Goal: Task Accomplishment & Management: Complete application form

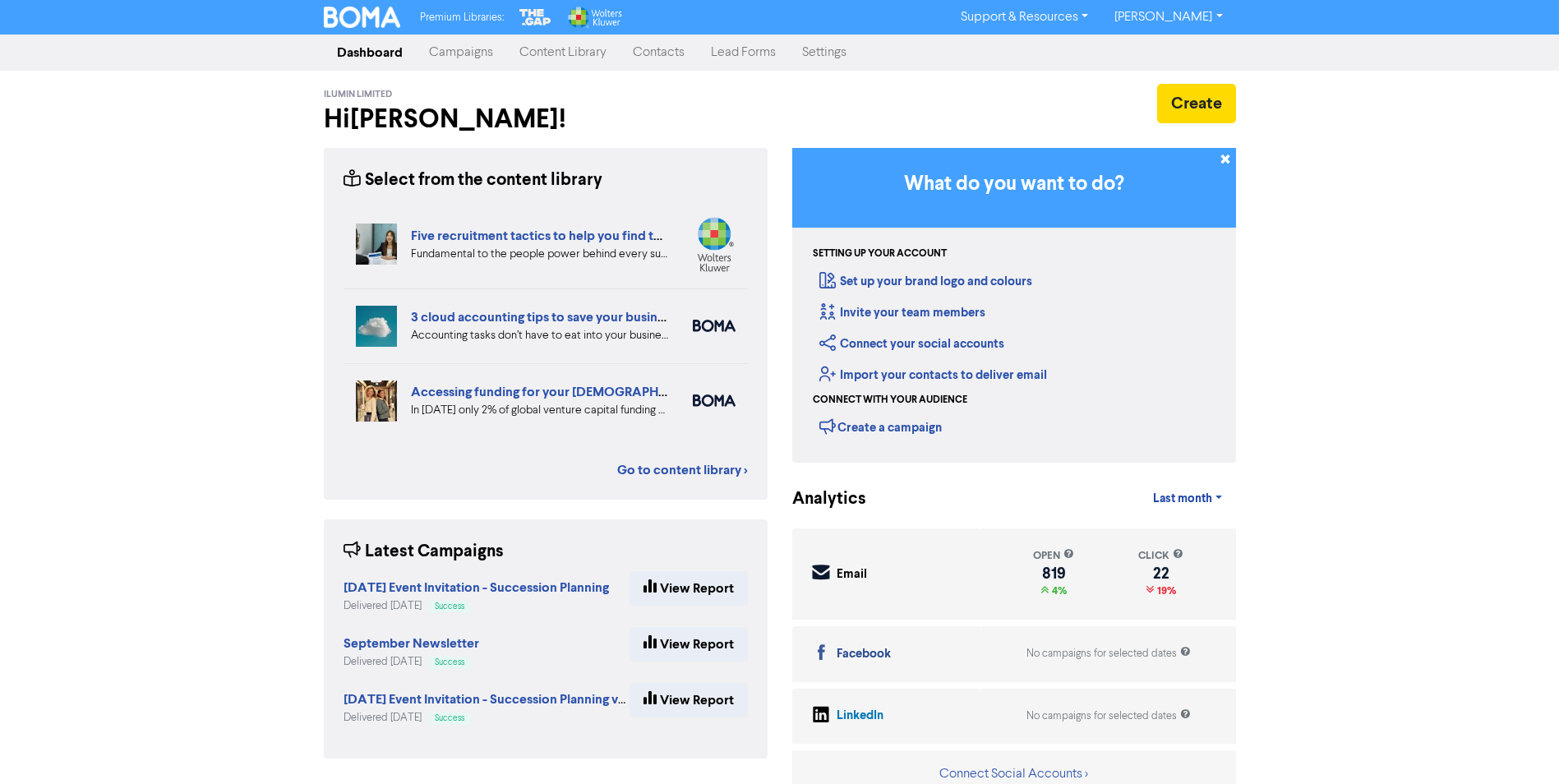
click at [654, 55] on link "Contacts" at bounding box center [658, 53] width 78 height 33
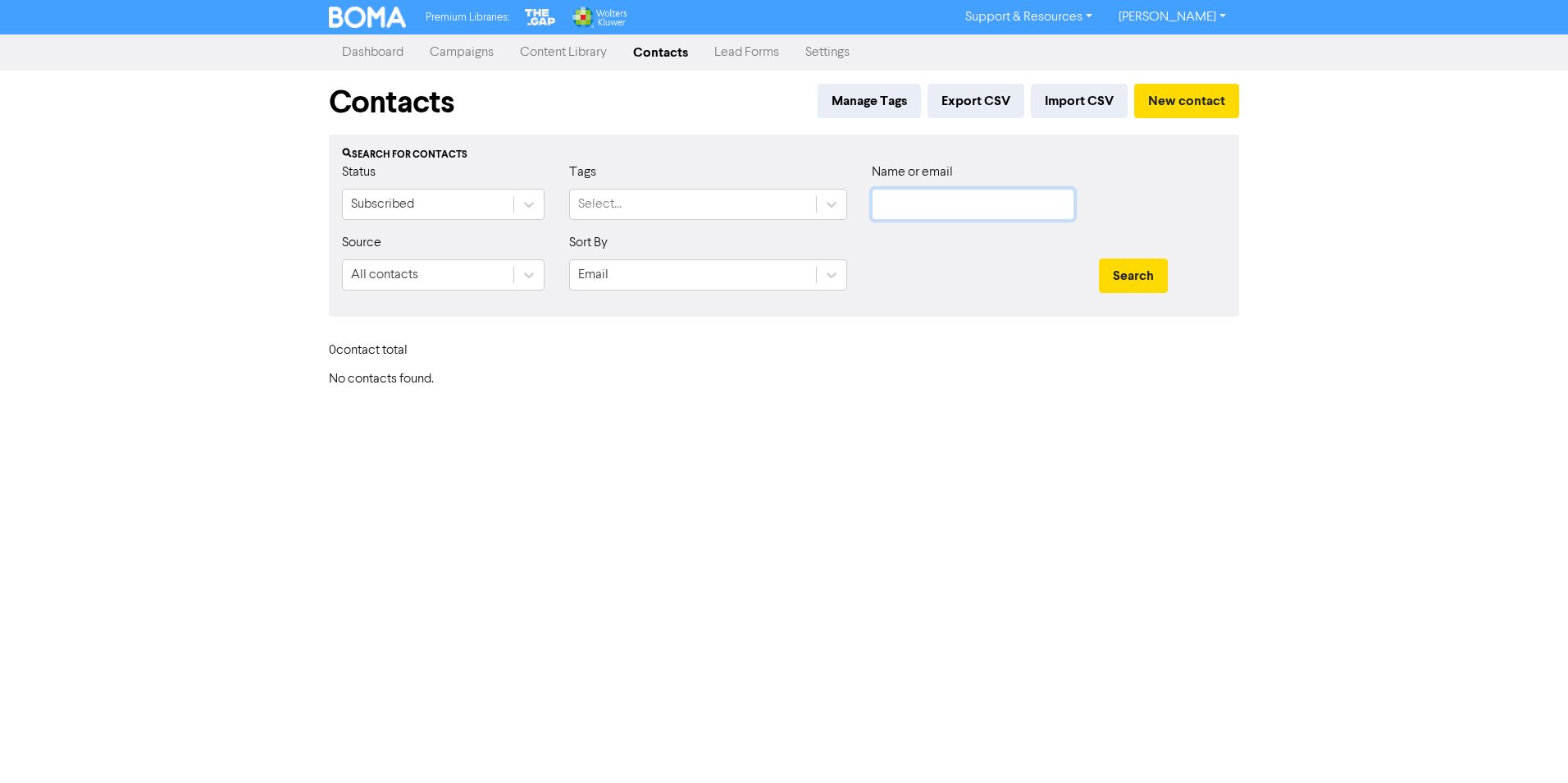
type input "[PERSON_NAME][EMAIL_ADDRESS][DOMAIN_NAME]"
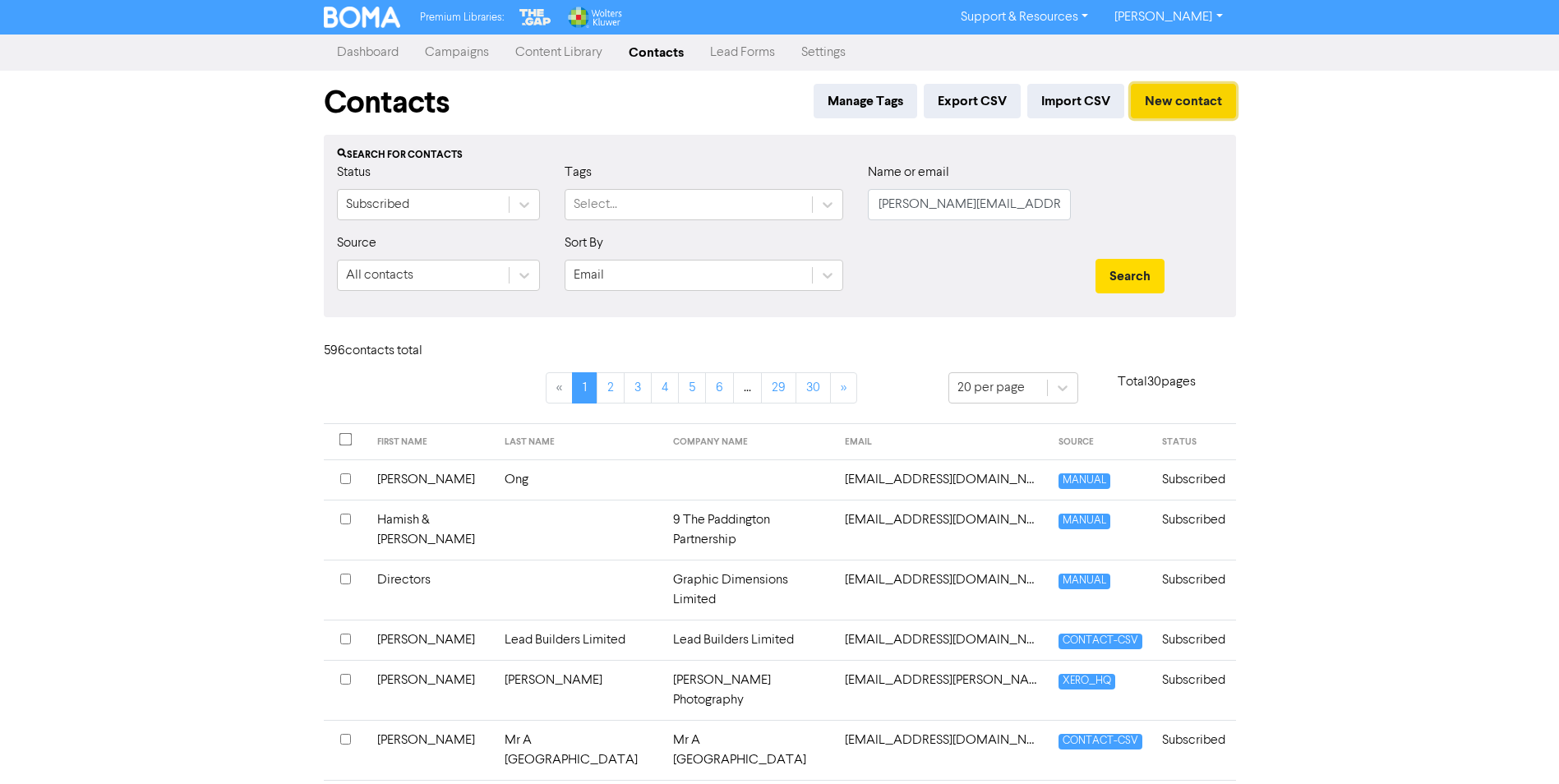
click at [1187, 105] on button "New contact" at bounding box center [1183, 102] width 105 height 35
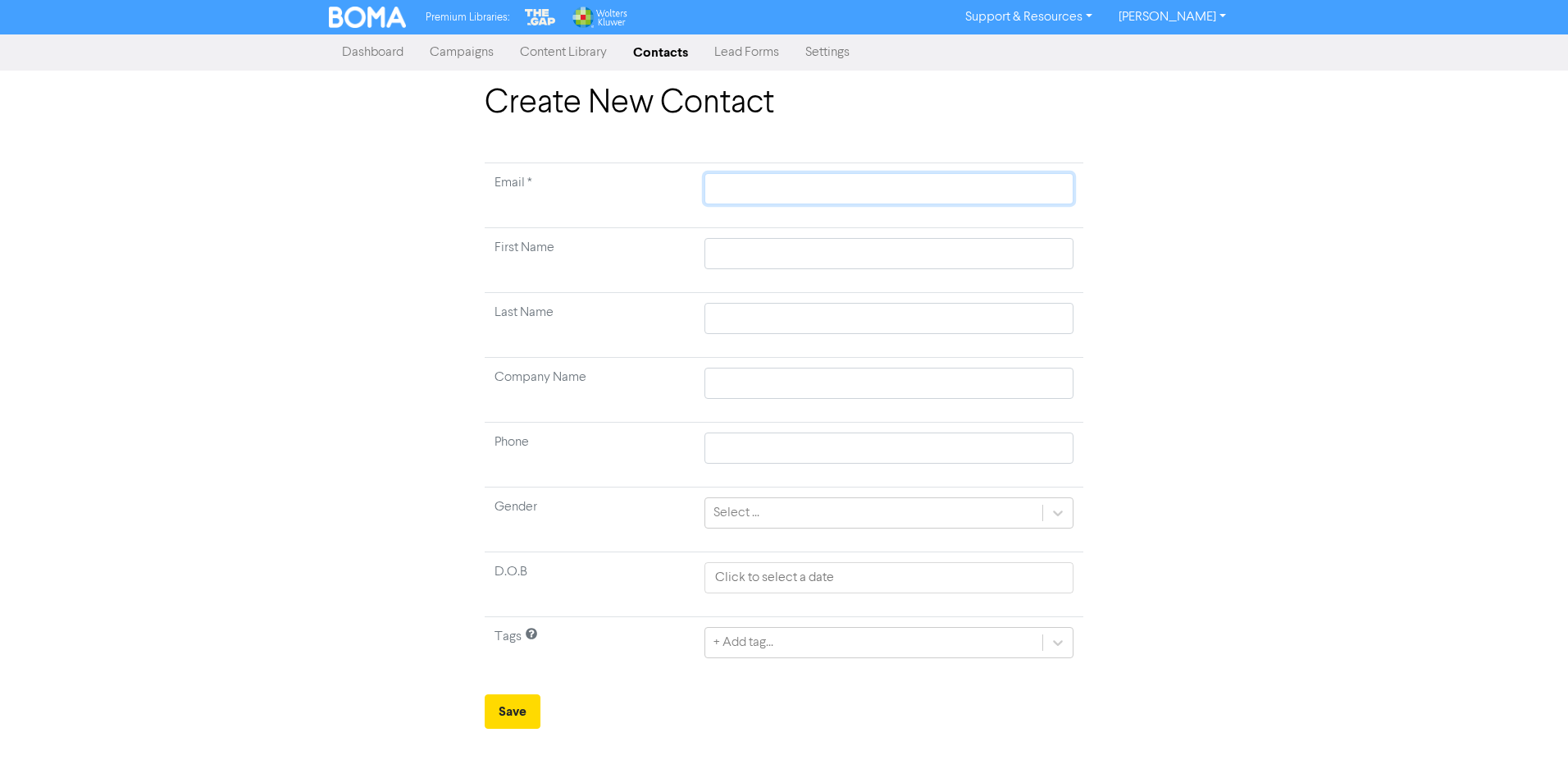
click at [793, 193] on input "text" at bounding box center [889, 189] width 369 height 31
paste input "[PERSON_NAME][EMAIL_ADDRESS][DOMAIN_NAME]"
type input "[PERSON_NAME][EMAIL_ADDRESS][DOMAIN_NAME]"
click at [753, 241] on input "text" at bounding box center [889, 254] width 369 height 31
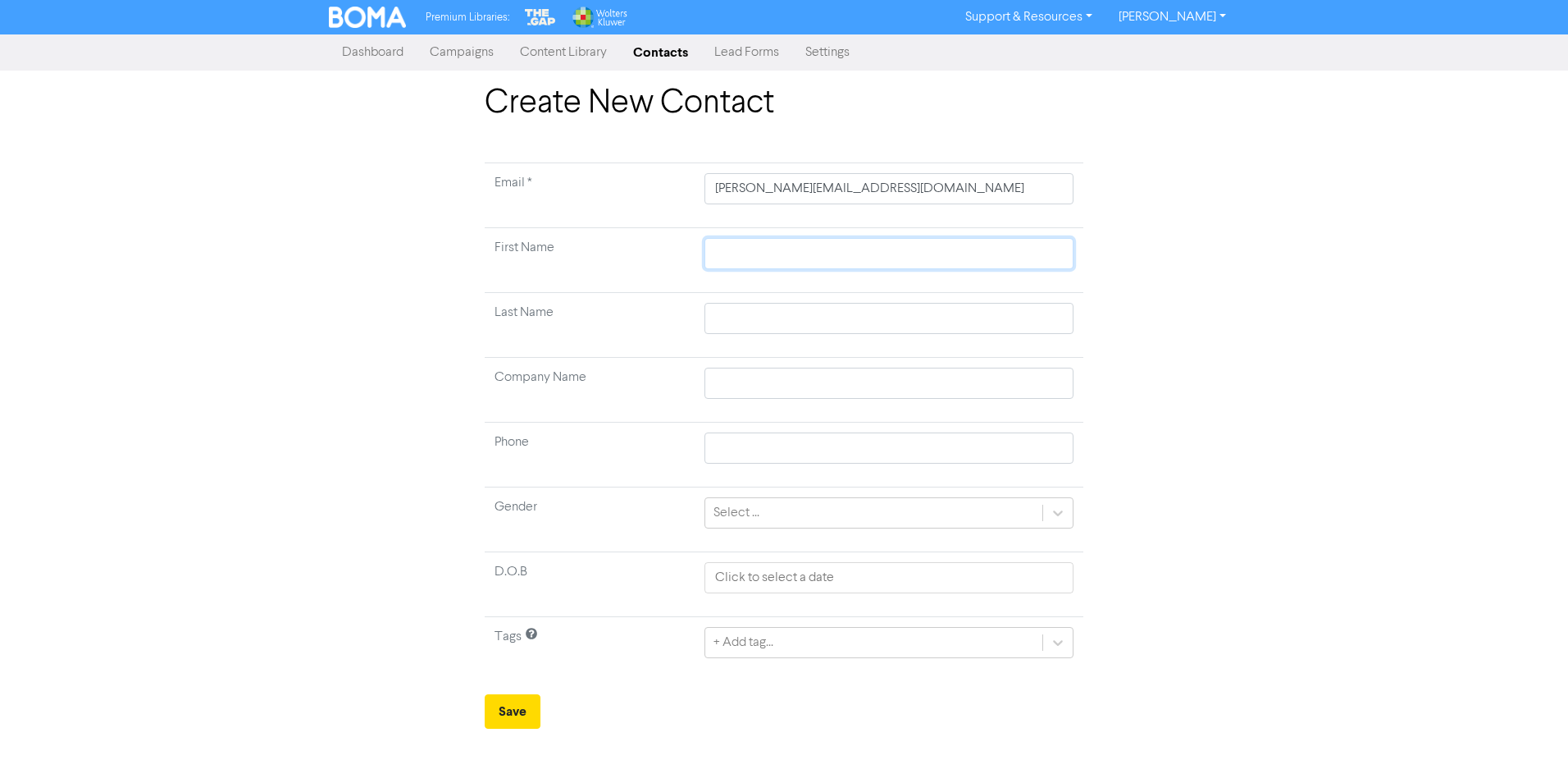
type input "H"
type input "Hu"
type input "Hug"
type input "[PERSON_NAME]"
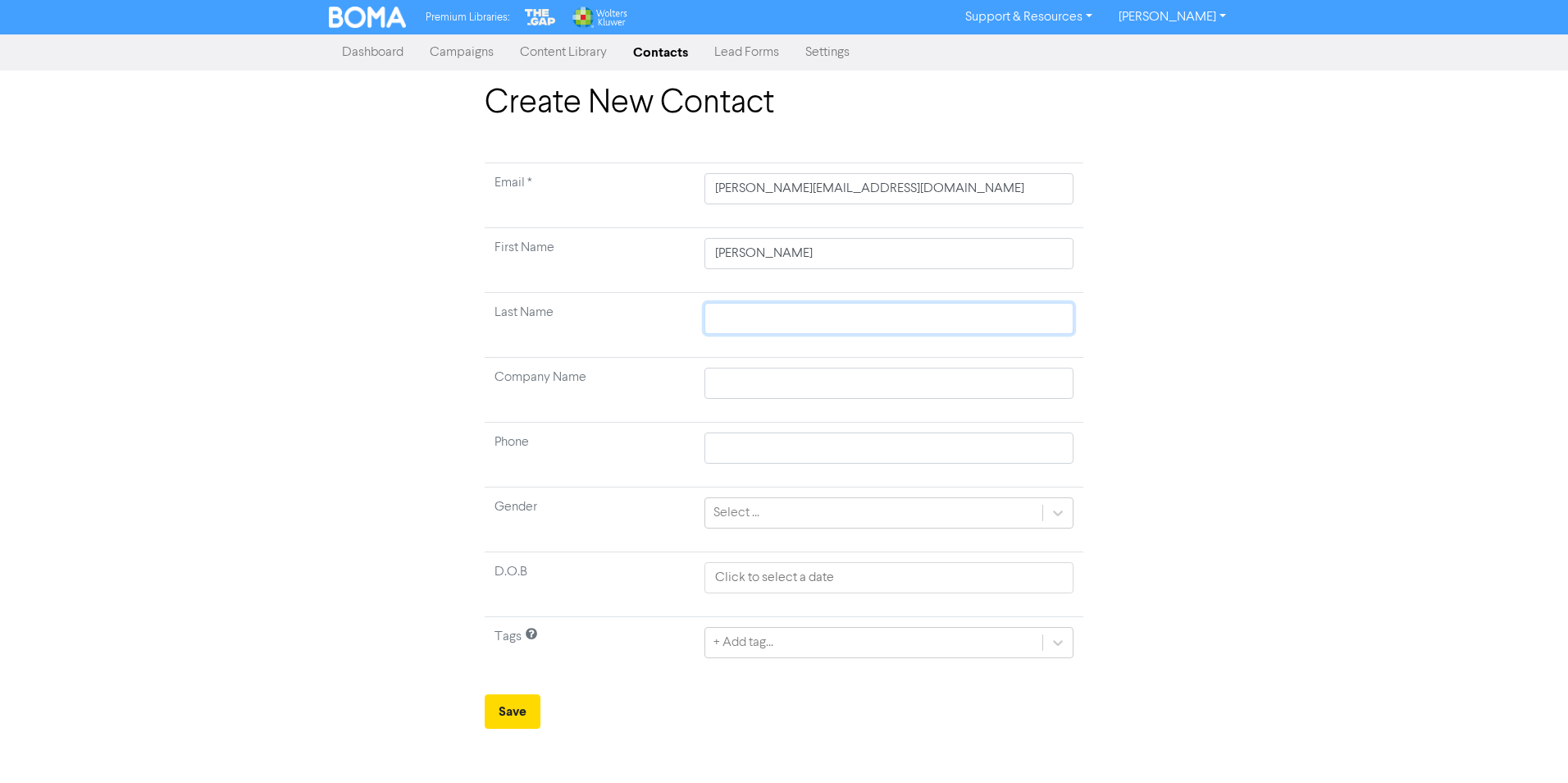
type input "E"
type input "Er"
type input "[PERSON_NAME]"
type input "Erinl"
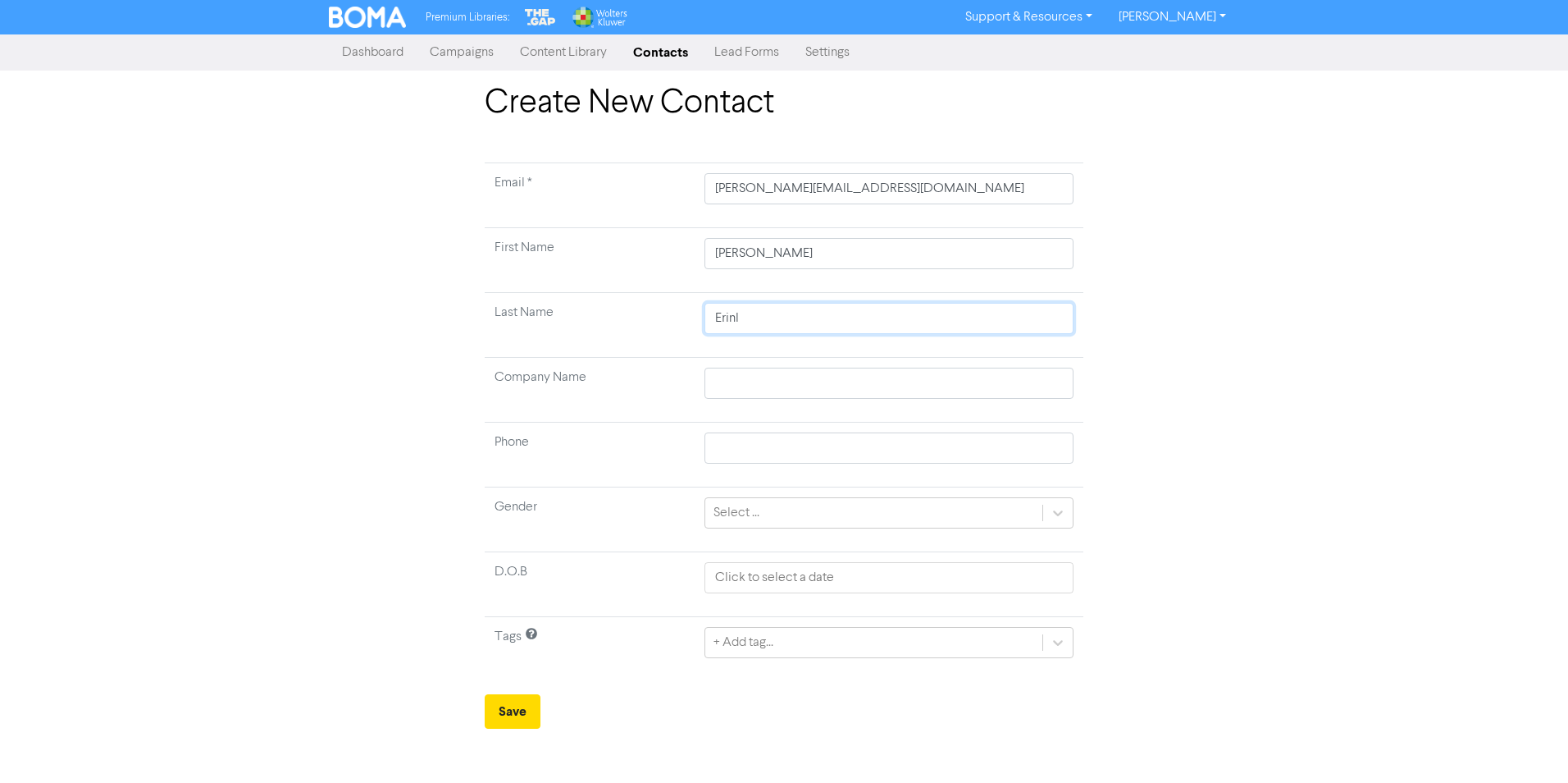
type input "Erinle"
type input "Erinlea"
click at [954, 636] on div "+ Add tag..." at bounding box center [873, 642] width 337 height 30
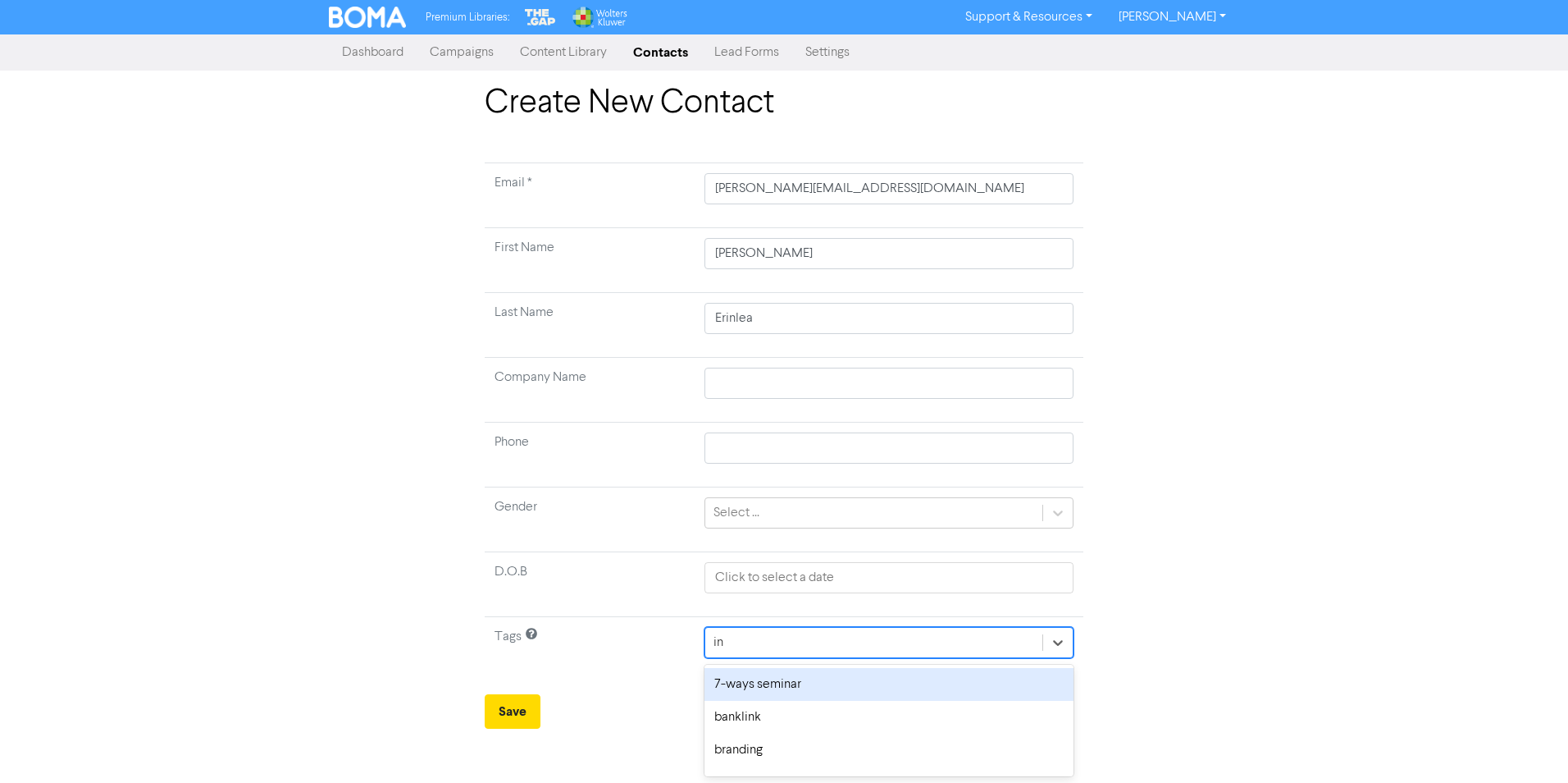
type input "ind"
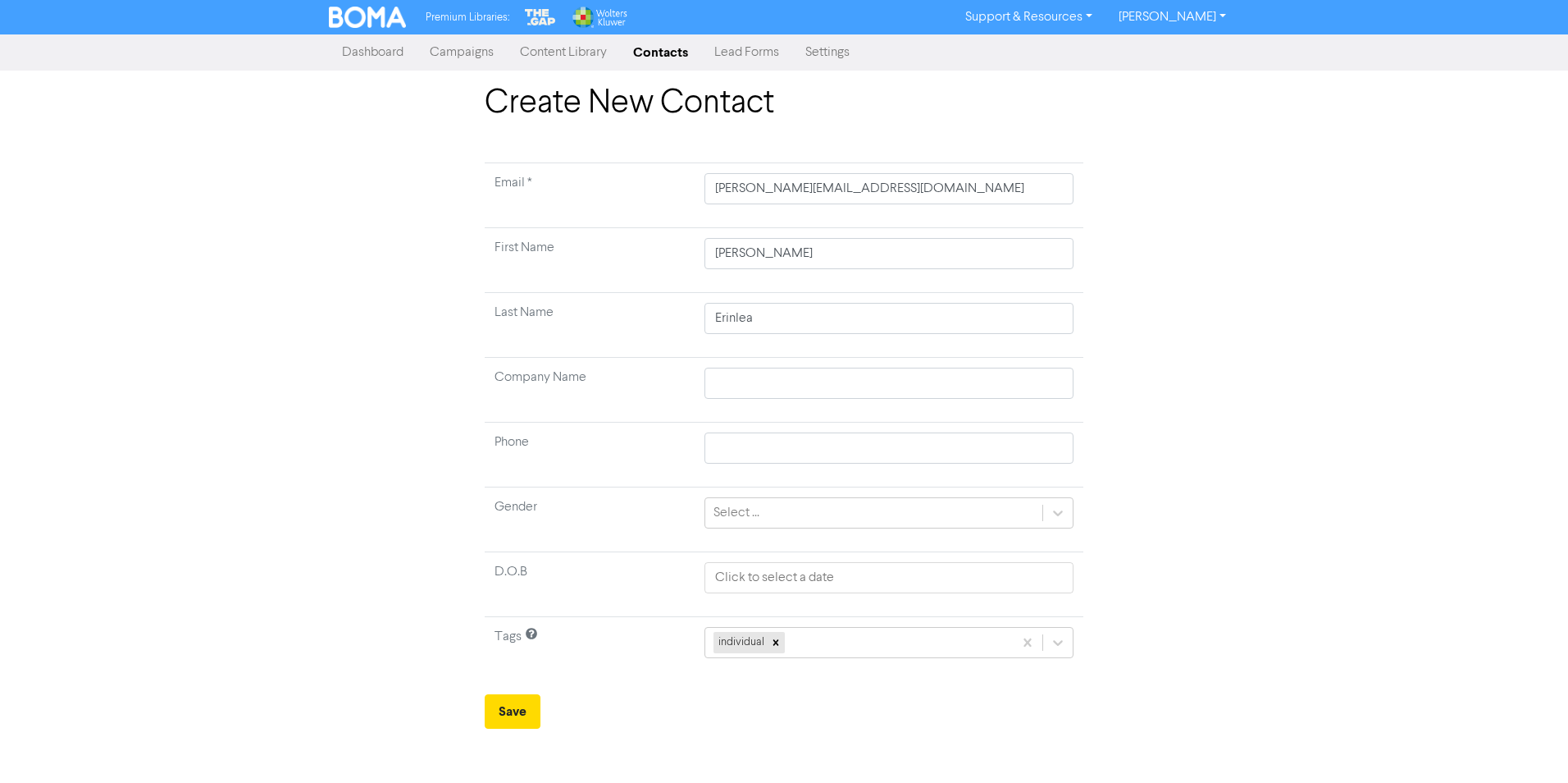
click at [954, 636] on div "individual" at bounding box center [859, 642] width 307 height 30
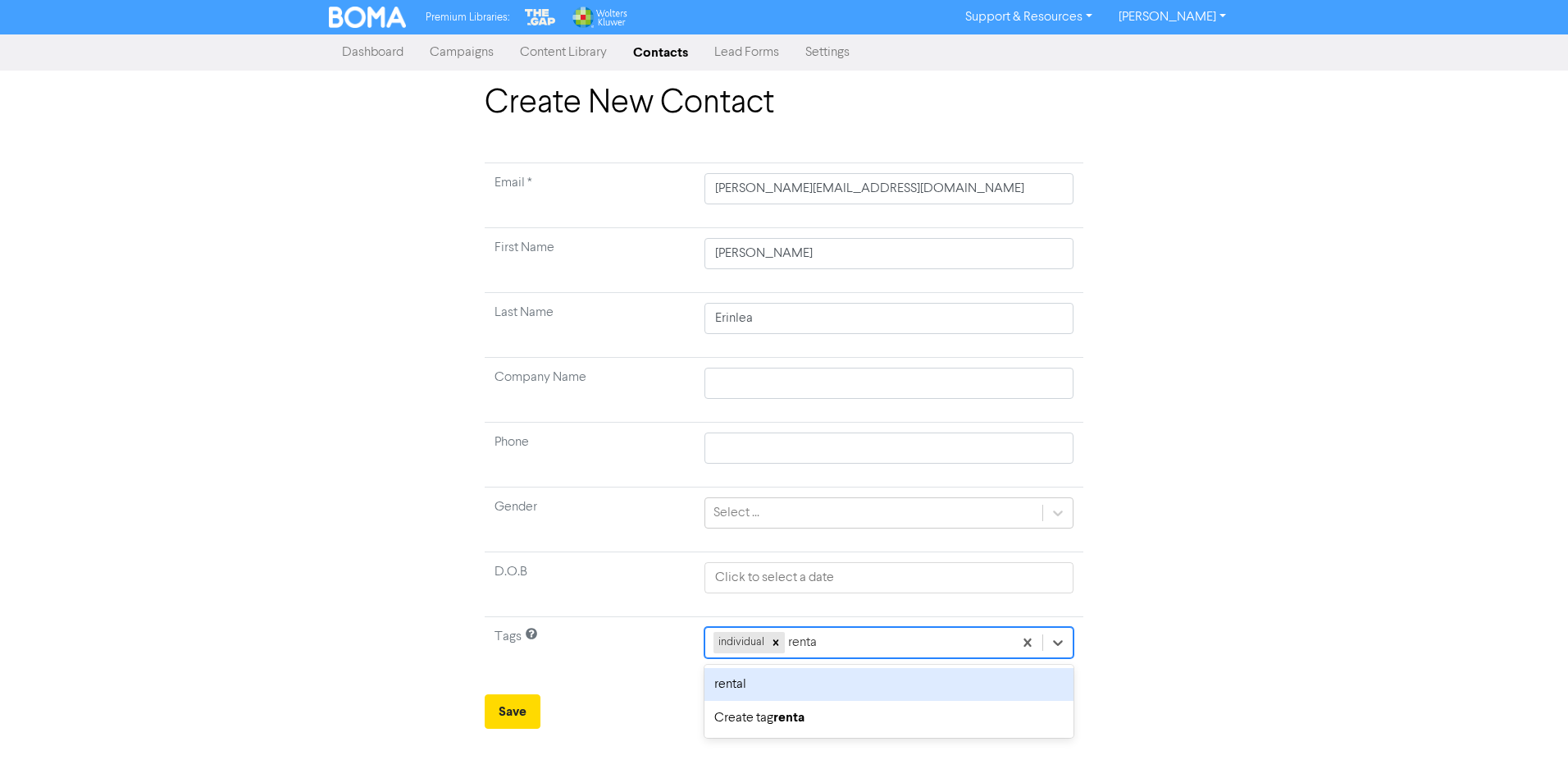
type input "rental"
click at [889, 689] on div "rental" at bounding box center [889, 684] width 369 height 33
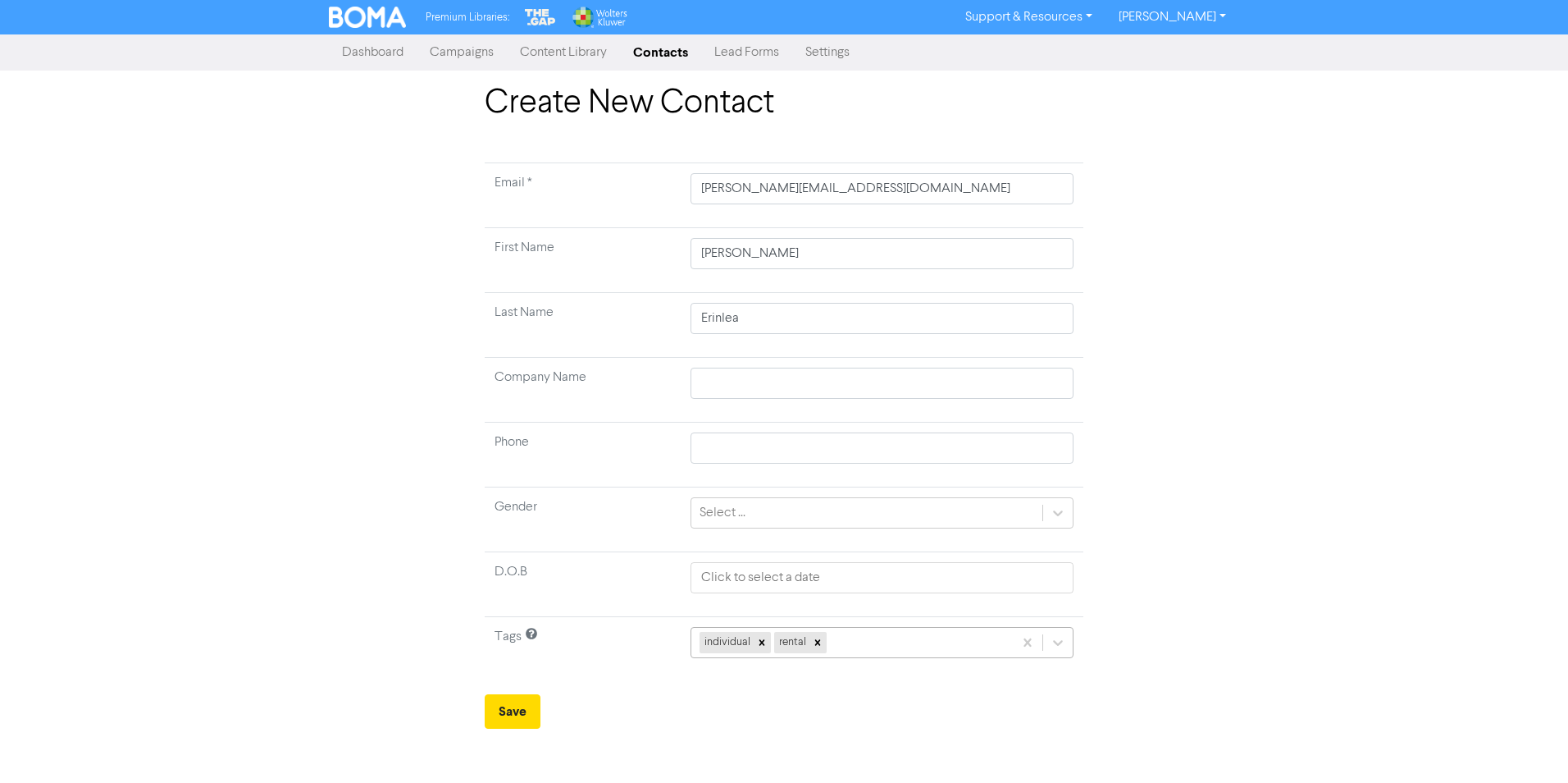
click at [880, 649] on div "individual rental" at bounding box center [852, 642] width 321 height 30
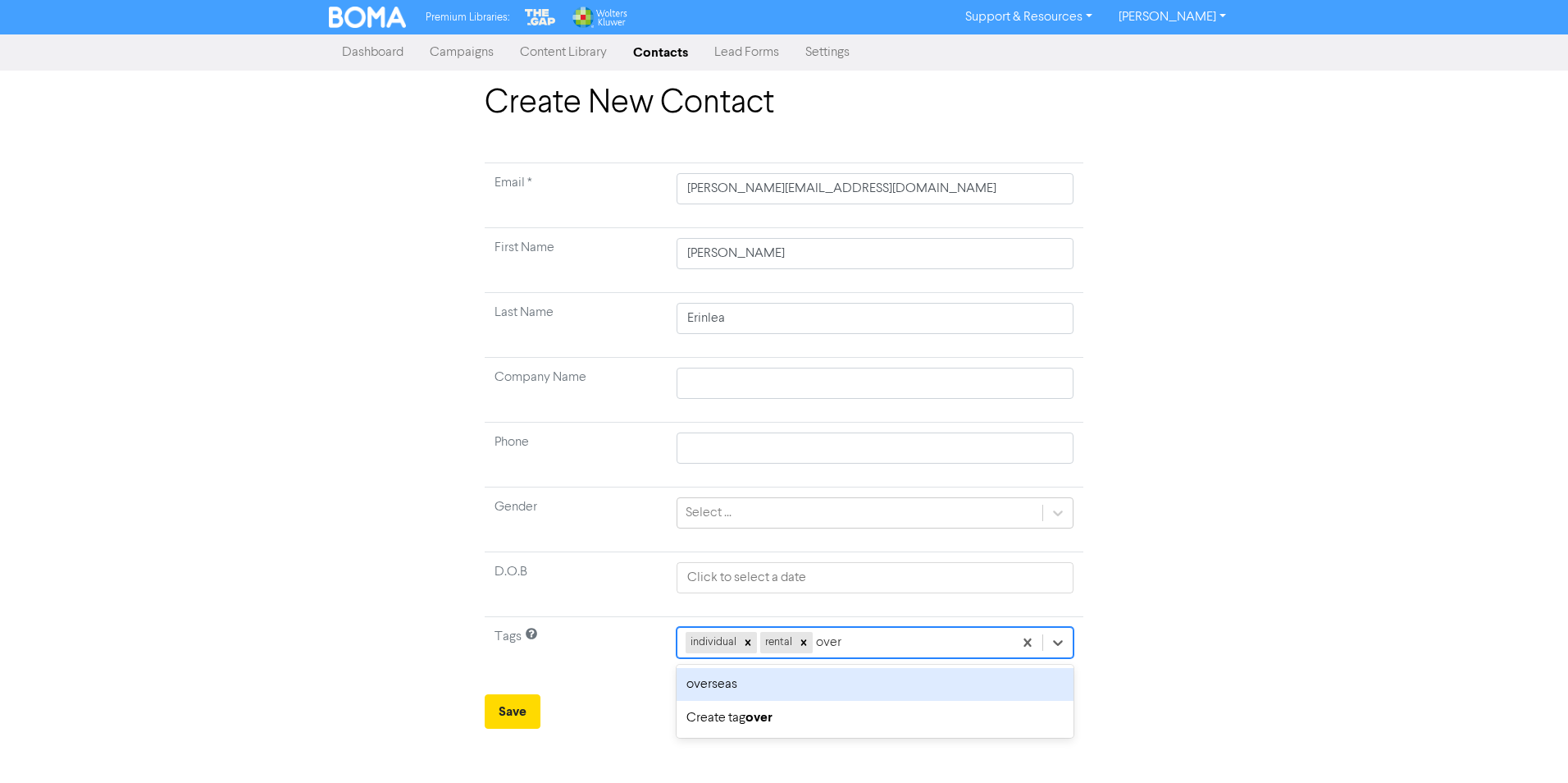
type input "overs"
click at [890, 682] on div "overseas" at bounding box center [873, 684] width 400 height 33
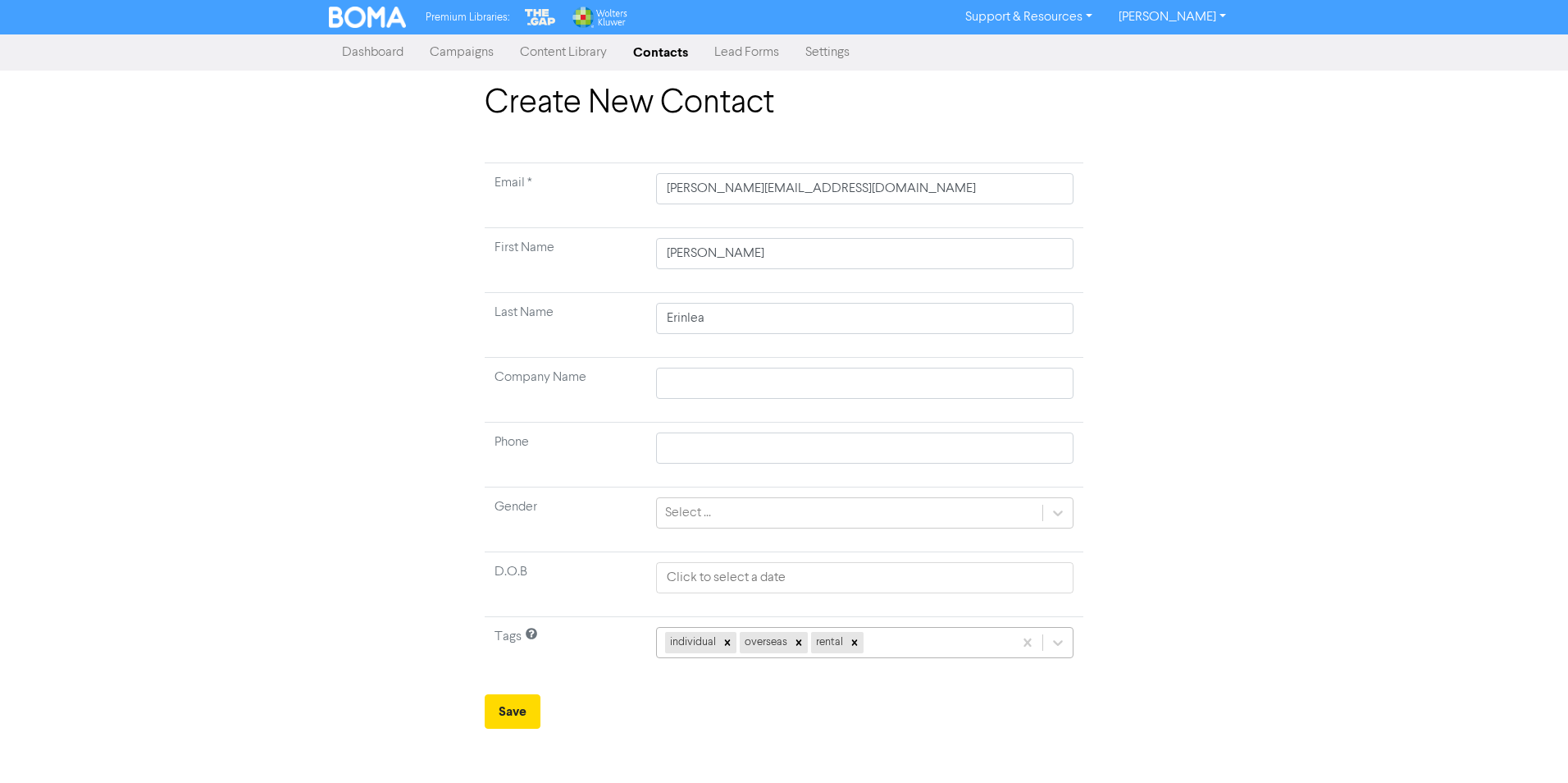
click at [916, 644] on div "individual overseas rental" at bounding box center [835, 642] width 356 height 30
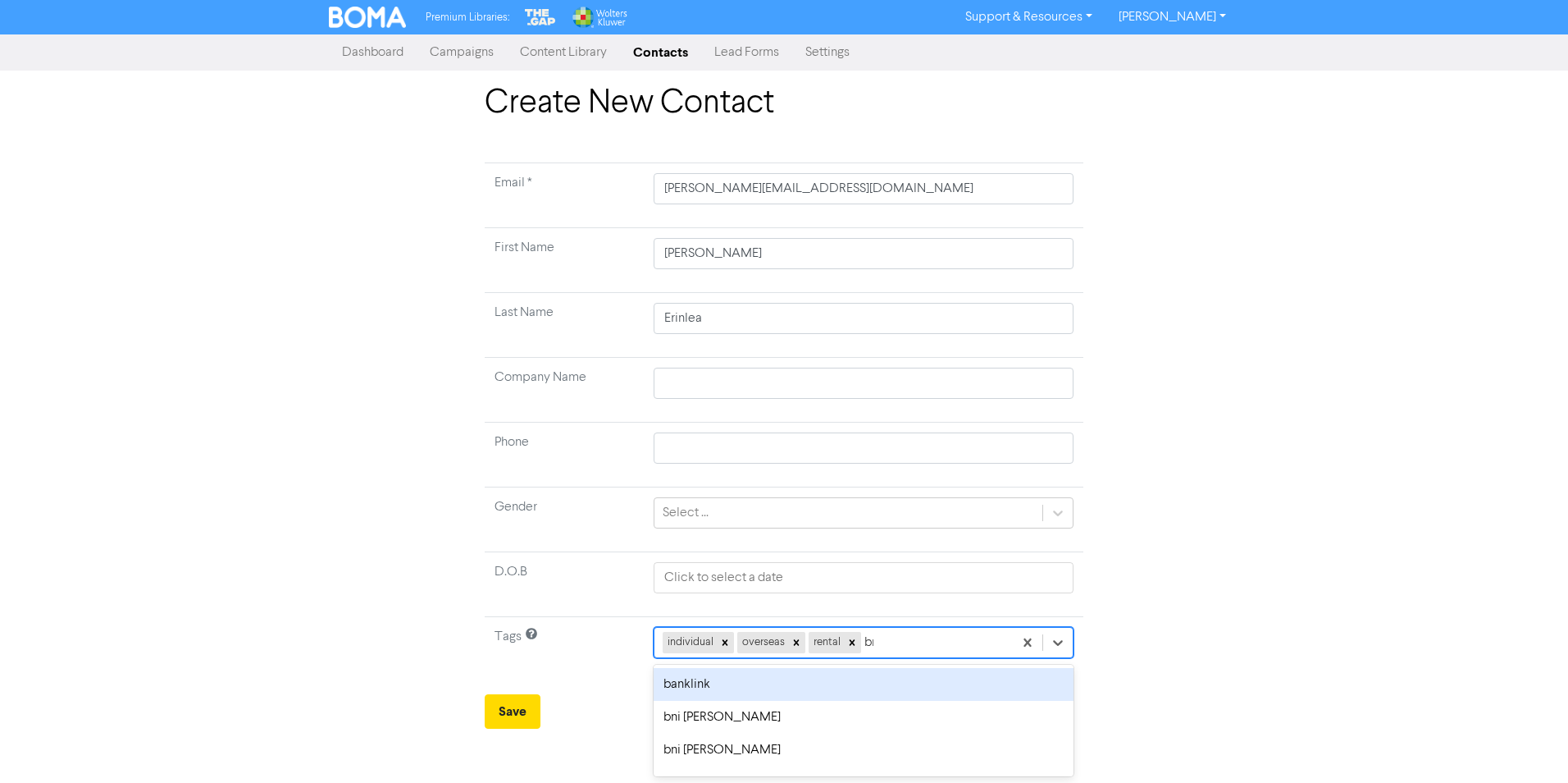
type input "bni"
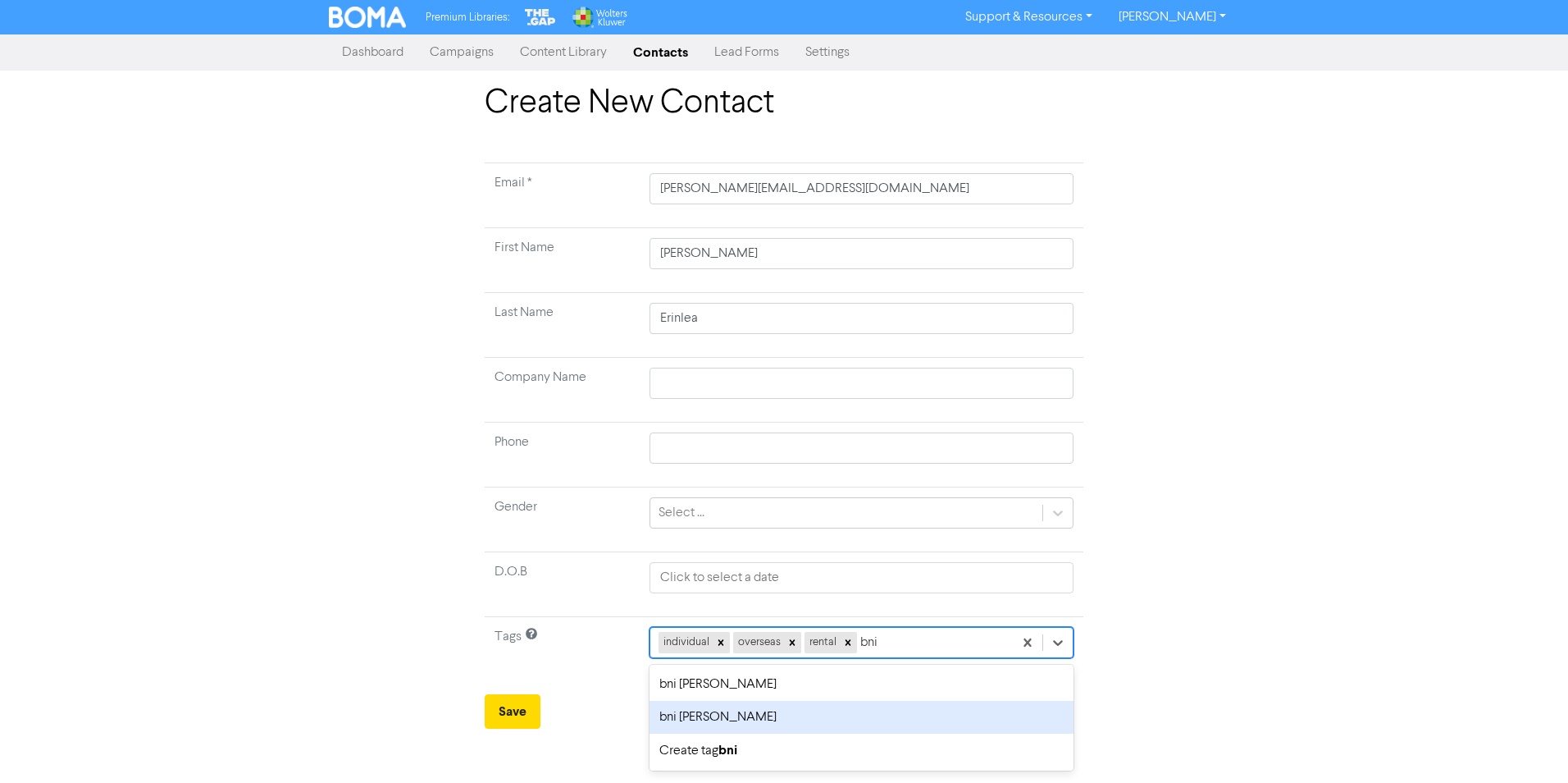
click at [723, 710] on div "bni [PERSON_NAME]" at bounding box center [861, 717] width 424 height 33
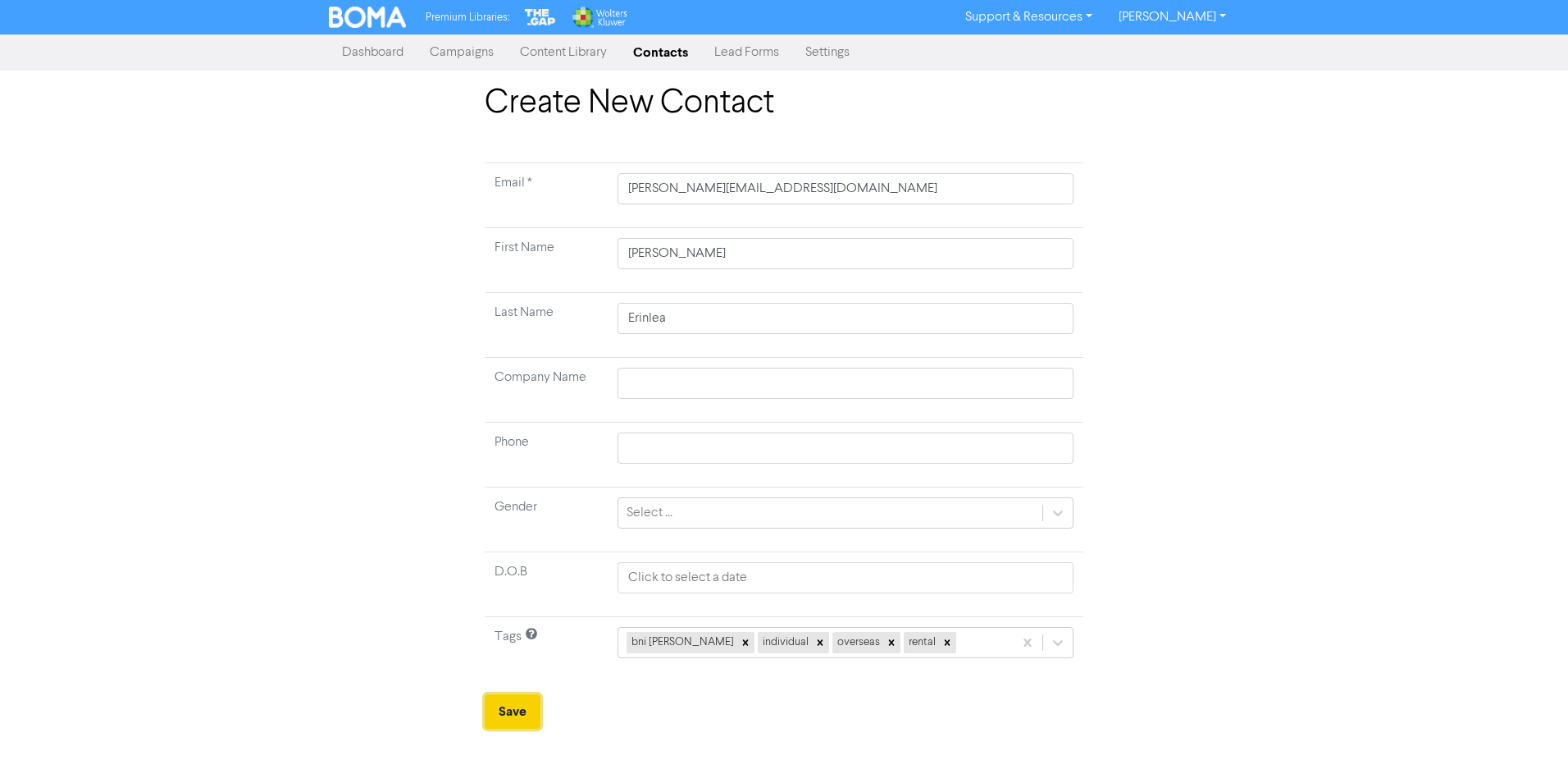
click at [519, 715] on button "Save" at bounding box center [513, 711] width 56 height 35
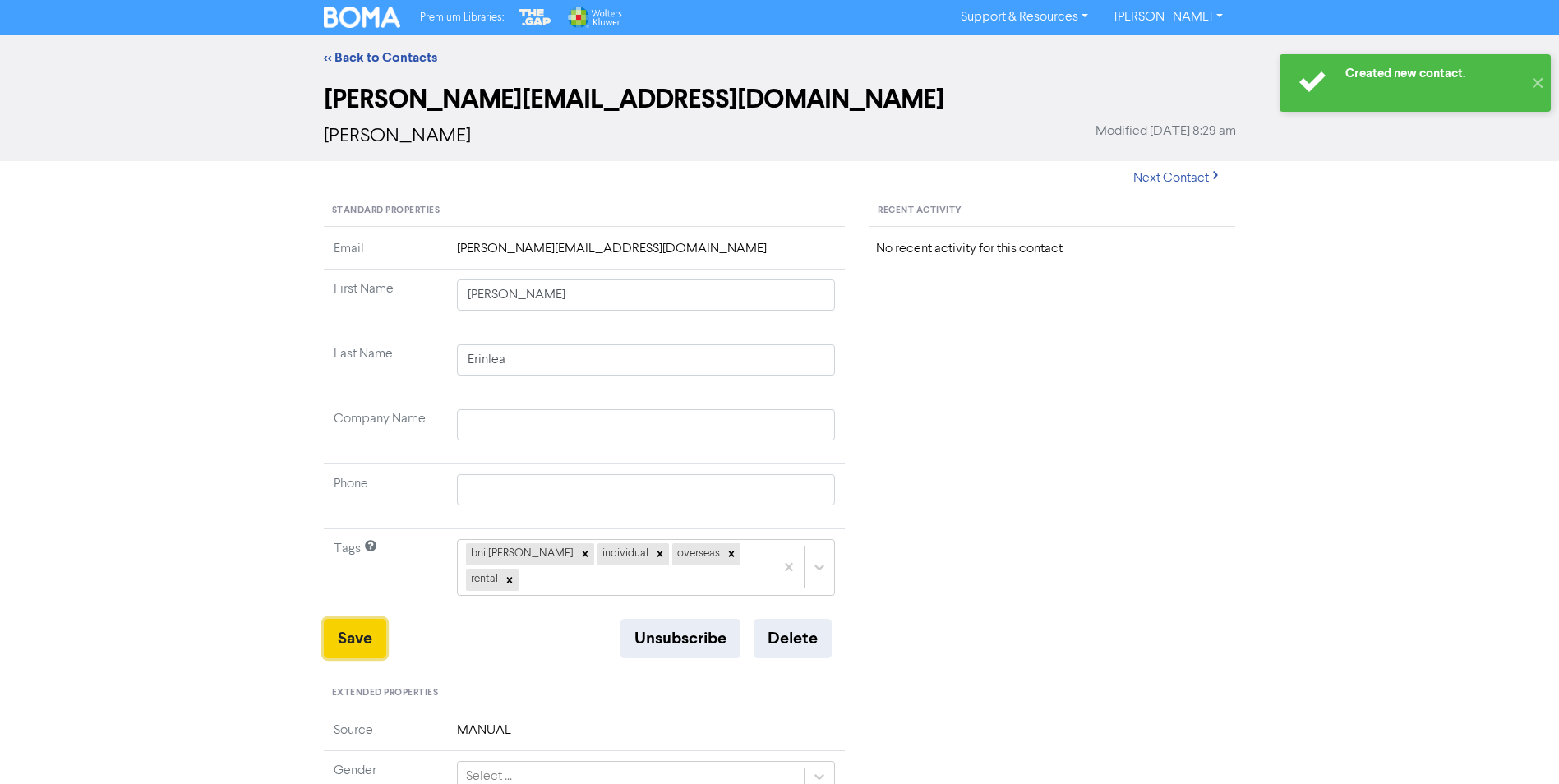
click at [353, 618] on button "Save" at bounding box center [355, 638] width 63 height 40
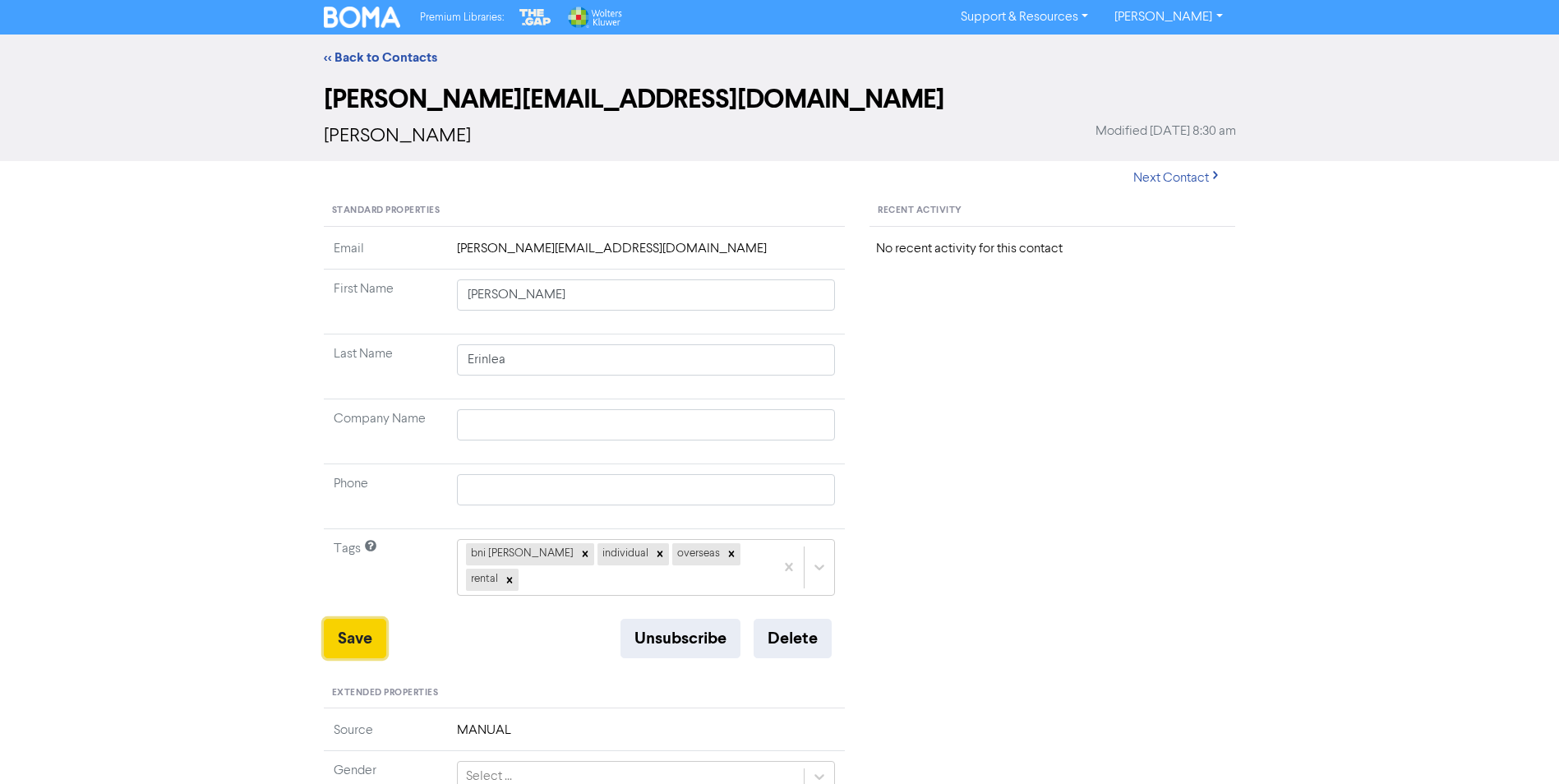
click at [358, 618] on button "Save" at bounding box center [355, 638] width 63 height 40
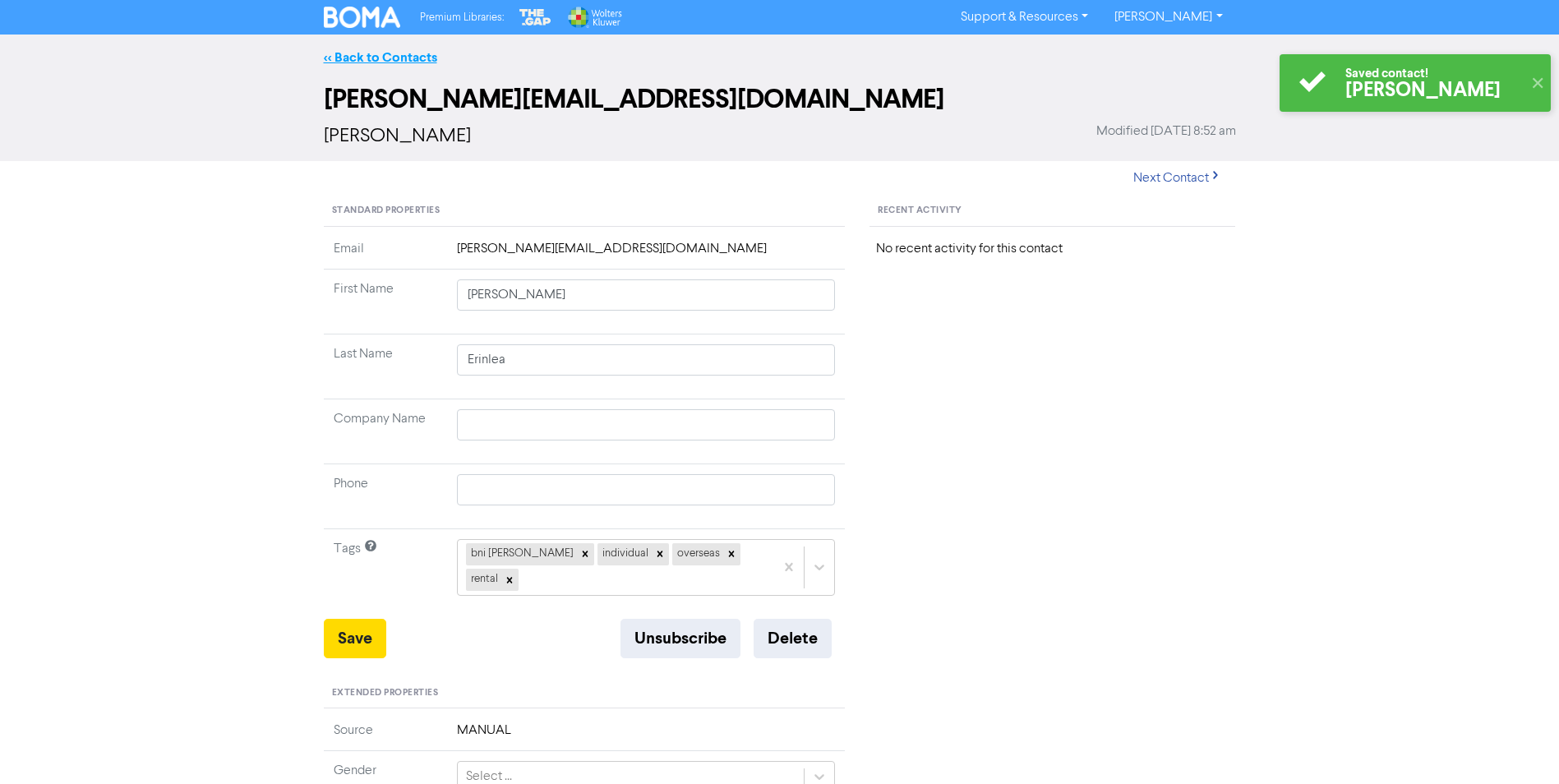
click at [378, 54] on link "<< Back to Contacts" at bounding box center [380, 58] width 113 height 17
